Goal: Information Seeking & Learning: Learn about a topic

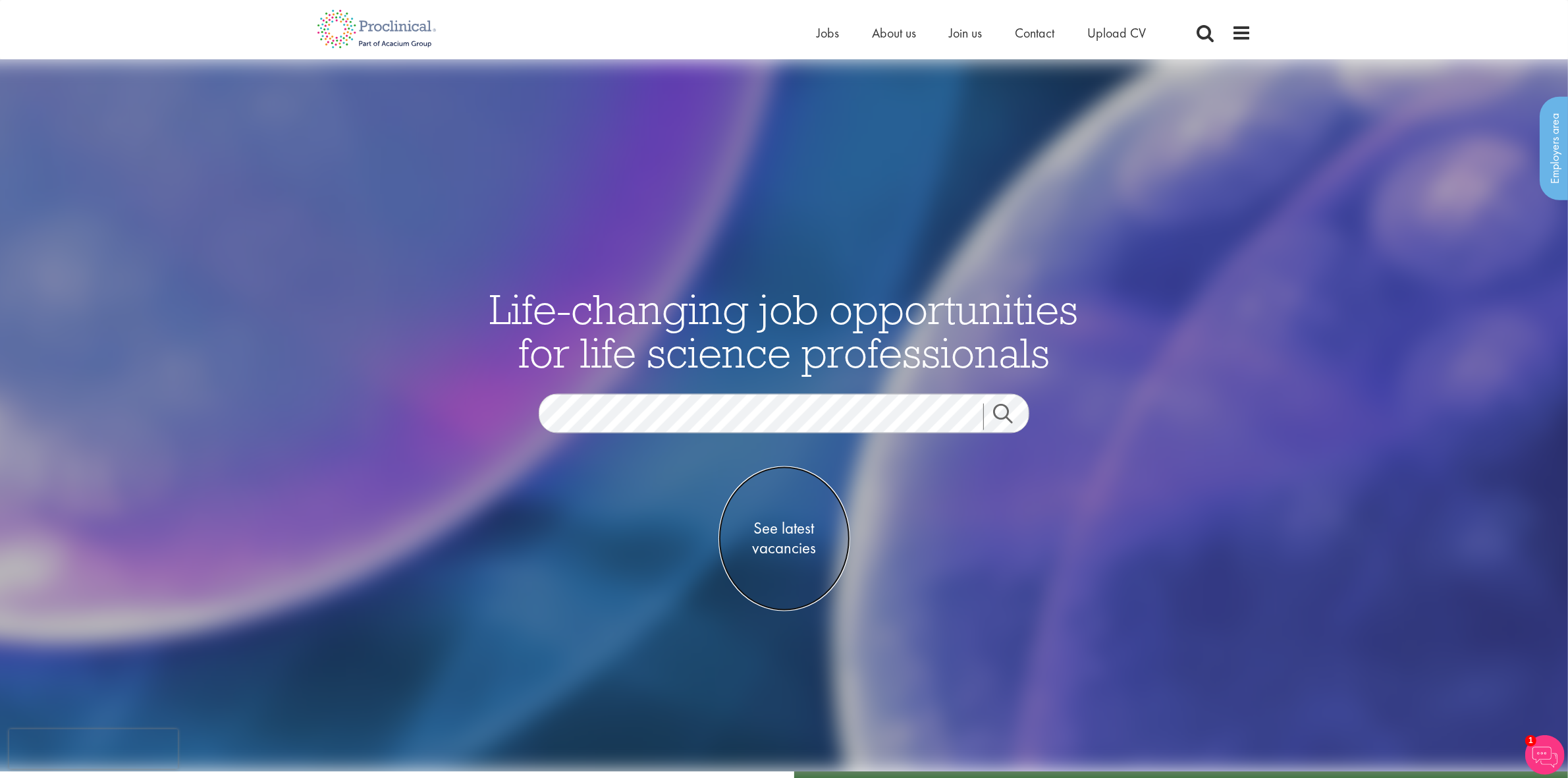
click at [794, 541] on span "See latest vacancies" at bounding box center [784, 538] width 132 height 40
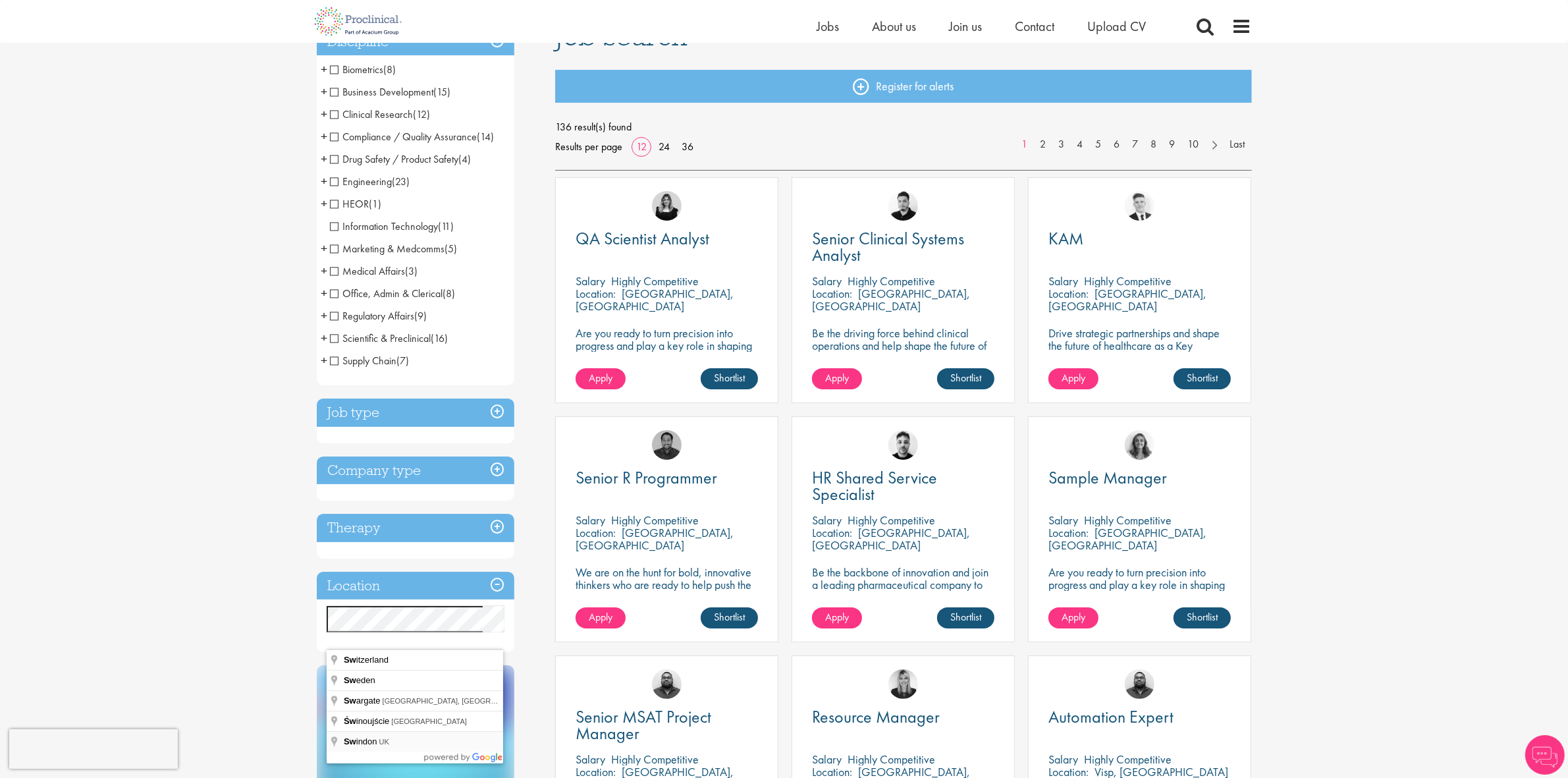
scroll to position [247, 0]
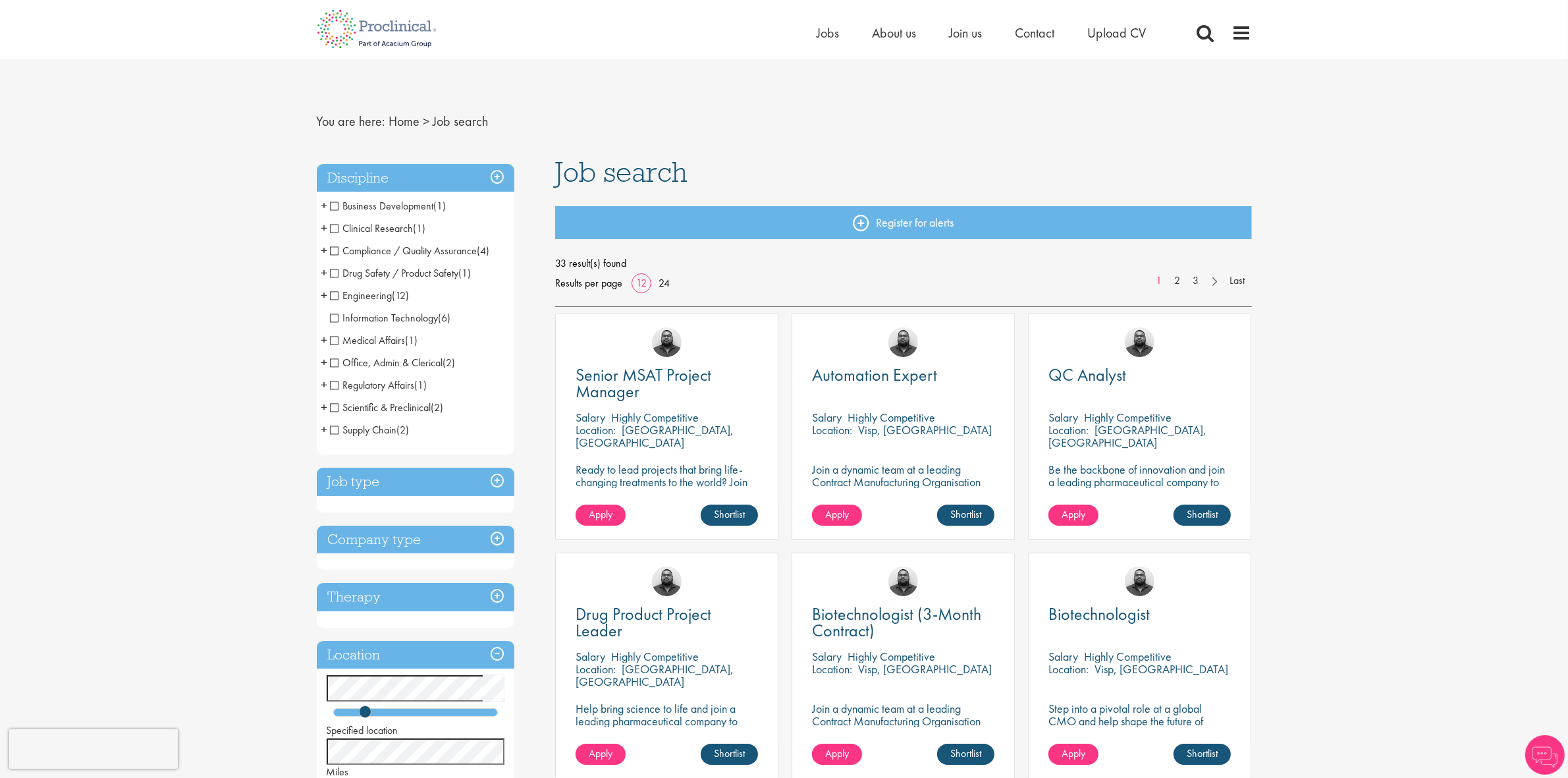
click at [337, 410] on span "Scientific & Preclinical" at bounding box center [380, 407] width 102 height 14
click at [336, 231] on span "Clinical Research" at bounding box center [371, 228] width 84 height 14
